Goal: Obtain resource: Obtain resource

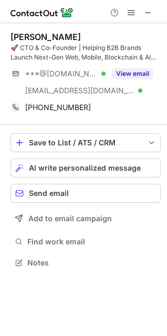
scroll to position [255, 167]
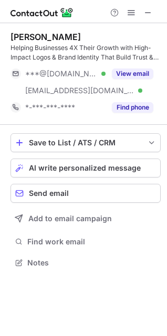
scroll to position [255, 167]
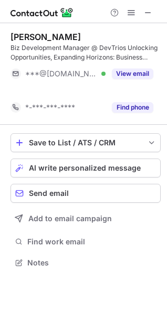
scroll to position [238, 167]
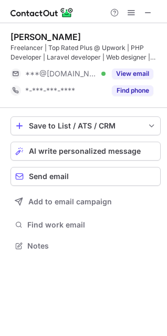
scroll to position [238, 167]
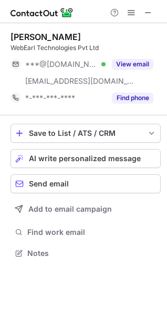
scroll to position [245, 167]
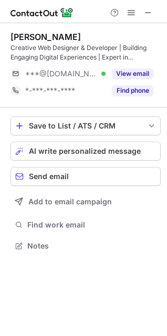
scroll to position [238, 167]
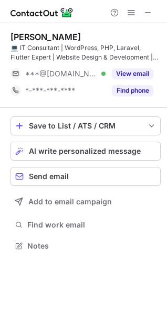
scroll to position [238, 167]
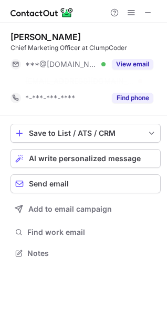
scroll to position [228, 167]
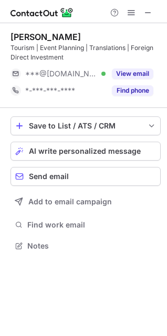
scroll to position [238, 167]
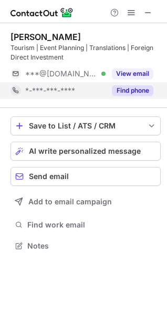
click at [132, 89] on button "Find phone" at bounding box center [133, 90] width 42 height 11
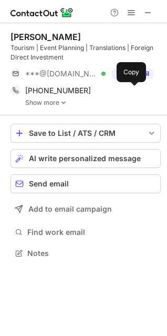
scroll to position [246, 167]
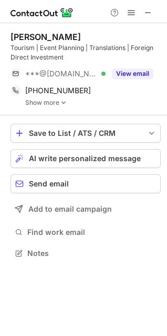
click at [62, 100] on img at bounding box center [63, 102] width 6 height 7
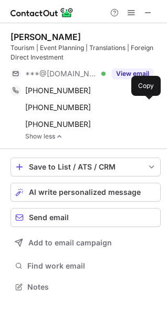
scroll to position [279, 167]
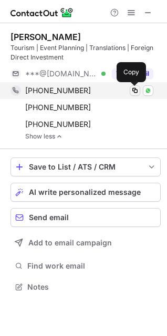
click at [135, 90] on span at bounding box center [135, 90] width 8 height 8
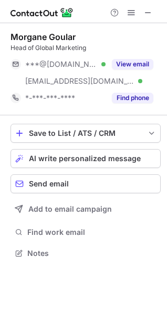
scroll to position [245, 167]
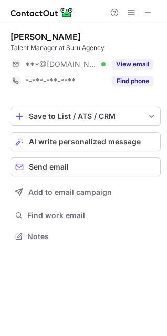
scroll to position [5, 5]
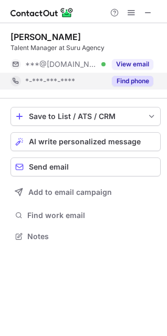
click at [136, 86] on div "Find phone" at bounding box center [130, 81] width 48 height 17
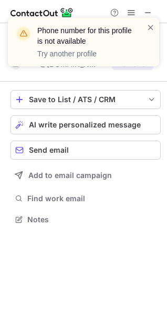
scroll to position [211, 167]
click at [148, 31] on span at bounding box center [151, 27] width 8 height 11
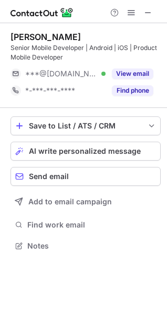
scroll to position [238, 167]
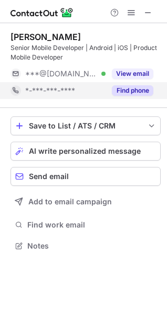
click at [140, 89] on button "Find phone" at bounding box center [133, 90] width 42 height 11
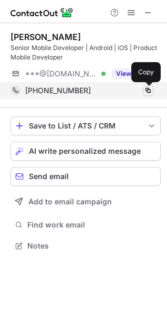
click at [149, 88] on span at bounding box center [148, 90] width 8 height 8
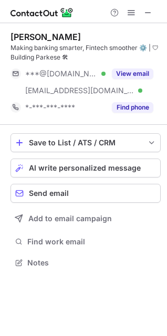
scroll to position [255, 167]
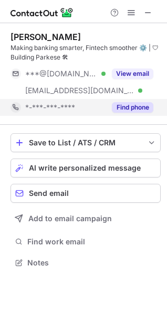
click at [141, 104] on button "Find phone" at bounding box center [133, 107] width 42 height 11
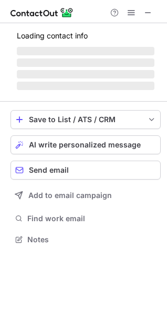
scroll to position [5, 5]
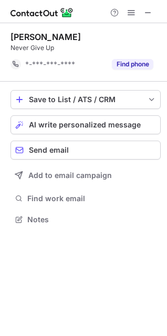
scroll to position [211, 167]
